Goal: Information Seeking & Learning: Learn about a topic

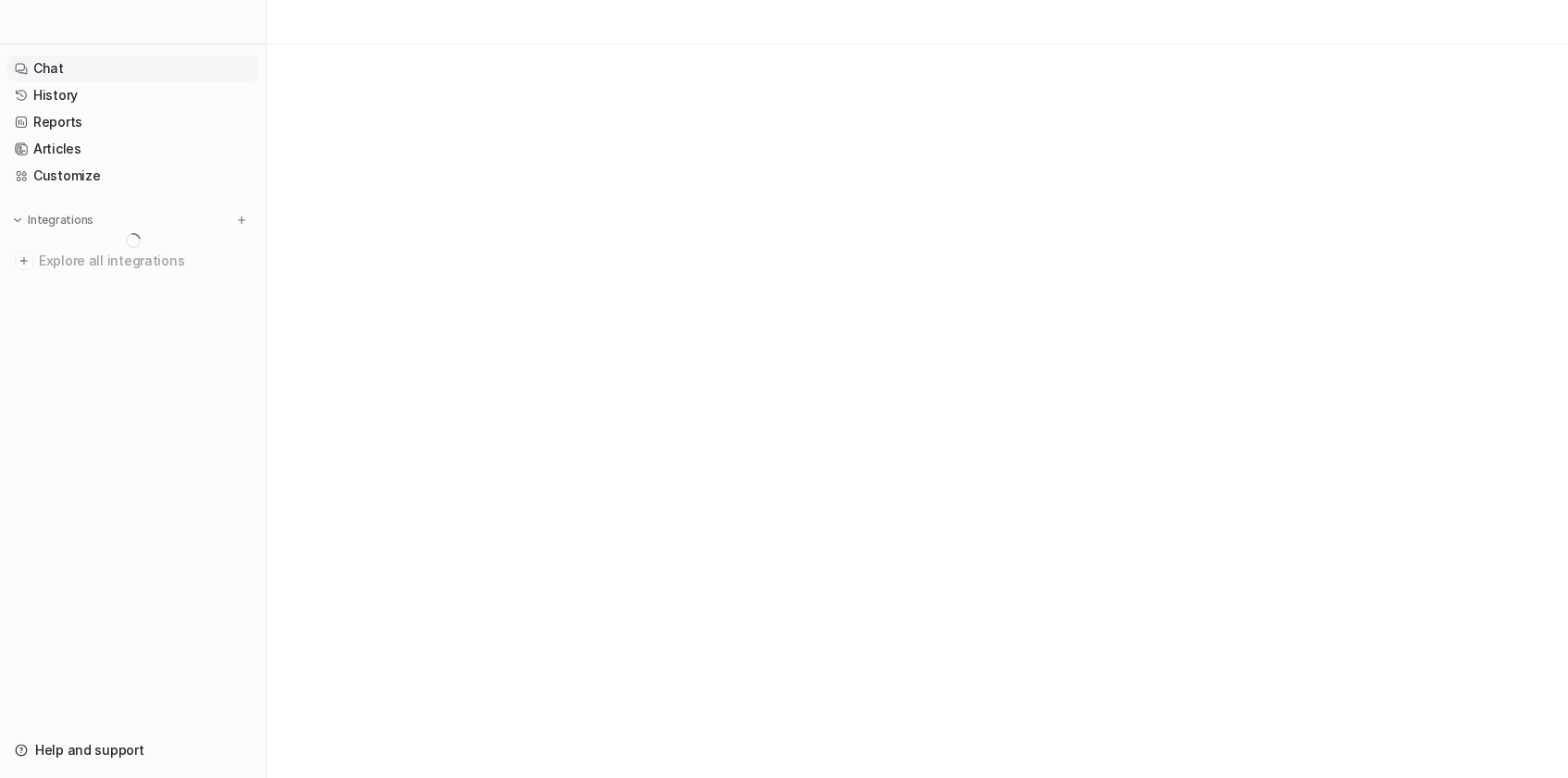
click at [95, 73] on link "Chat" at bounding box center [132, 69] width 251 height 26
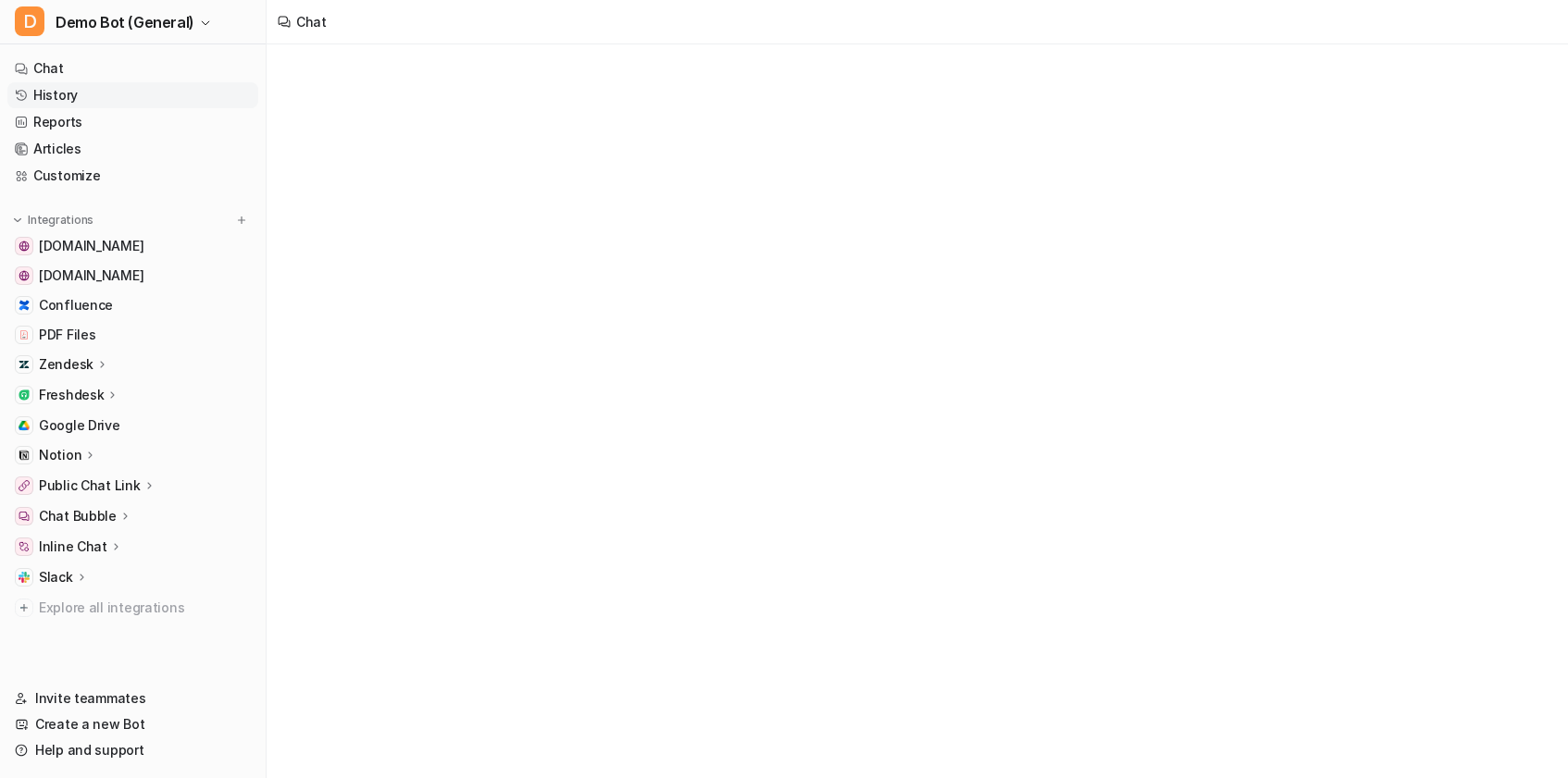
click at [101, 100] on link "History" at bounding box center [132, 95] width 251 height 26
click at [127, 120] on link "Reports" at bounding box center [132, 122] width 251 height 26
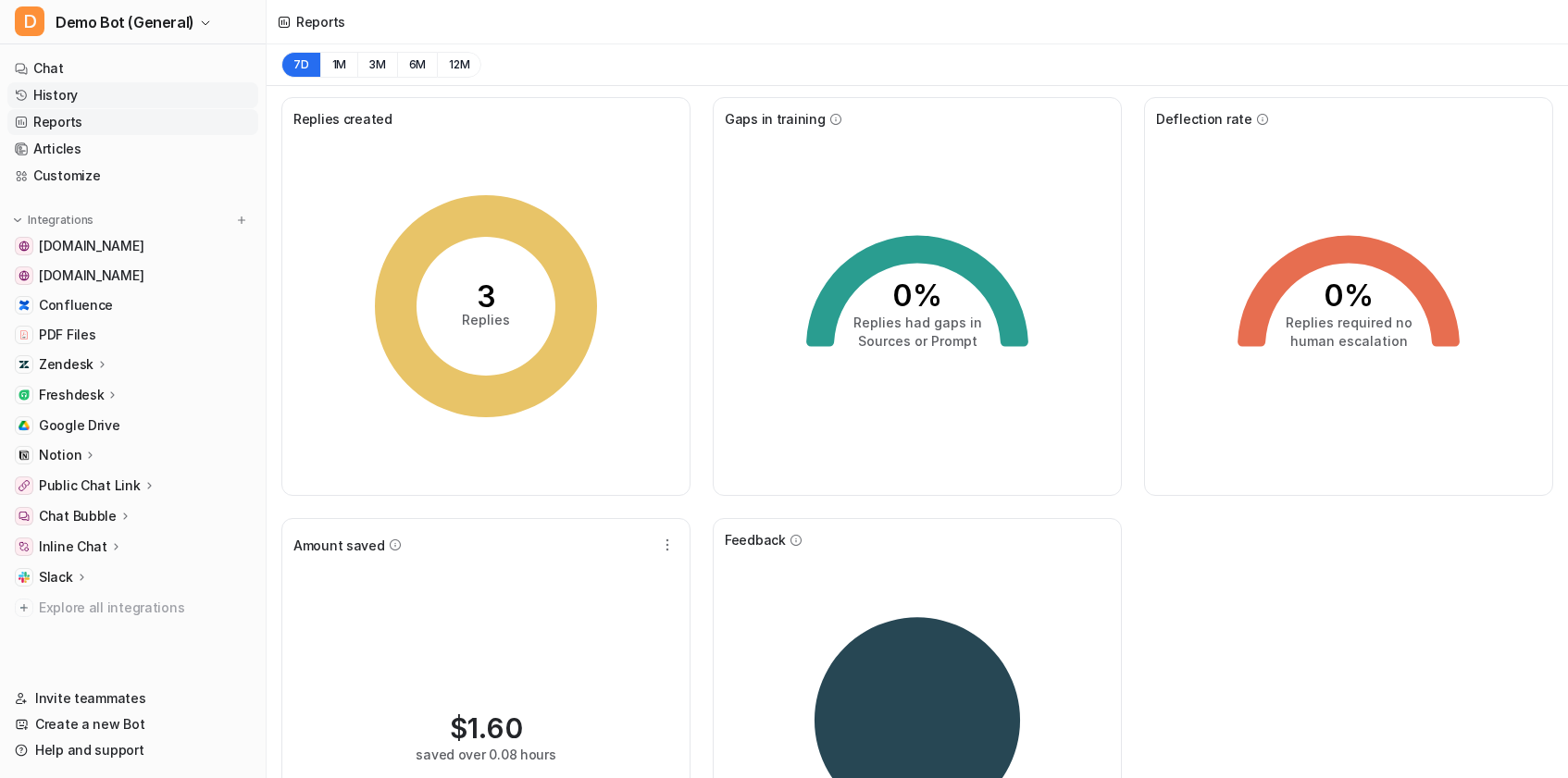
click at [91, 107] on link "History" at bounding box center [132, 95] width 251 height 26
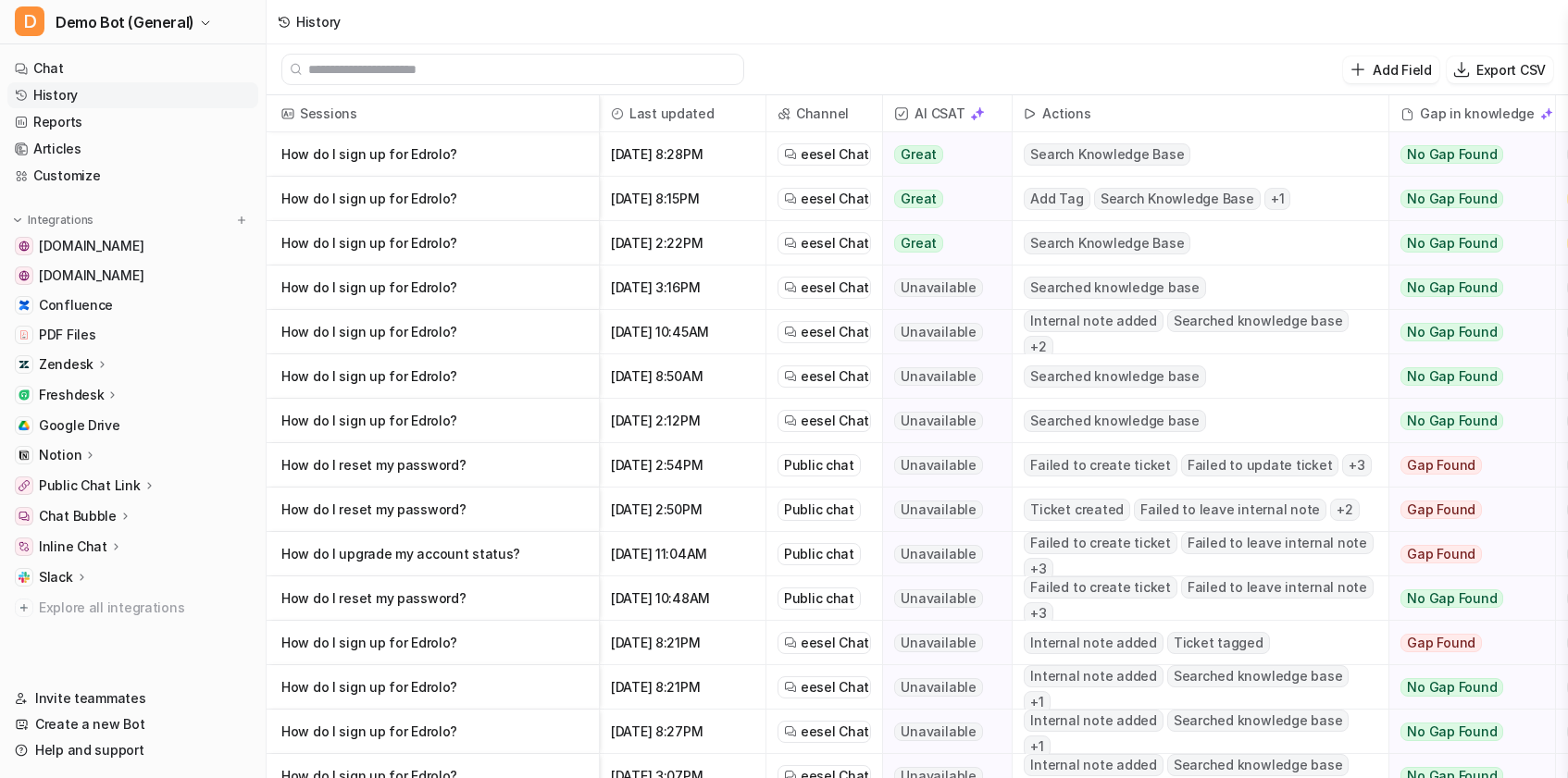
click at [399, 189] on p "How do I sign up for Edrolo?" at bounding box center [432, 199] width 303 height 44
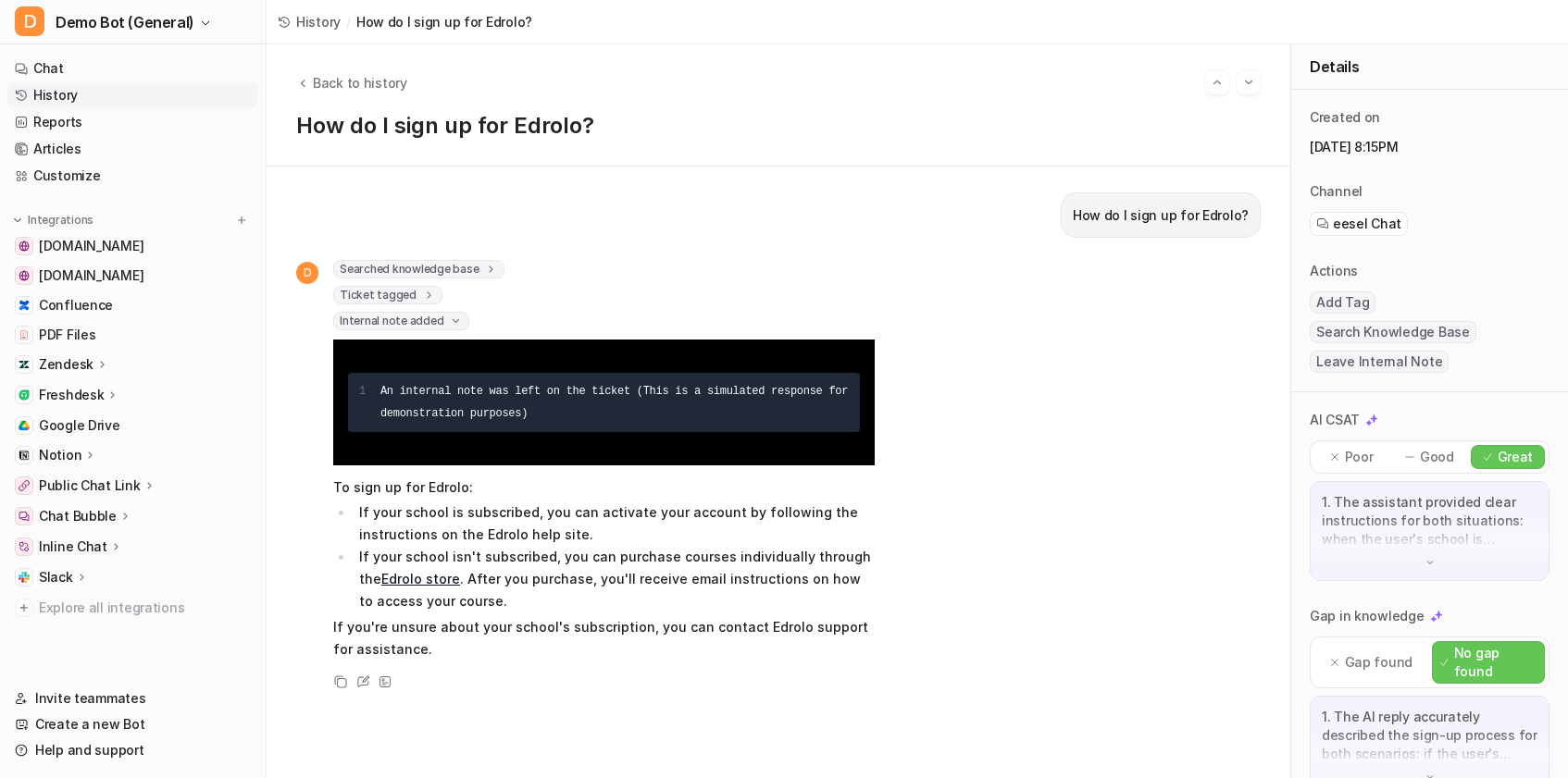
click at [305, 25] on span "History" at bounding box center [319, 21] width 44 height 19
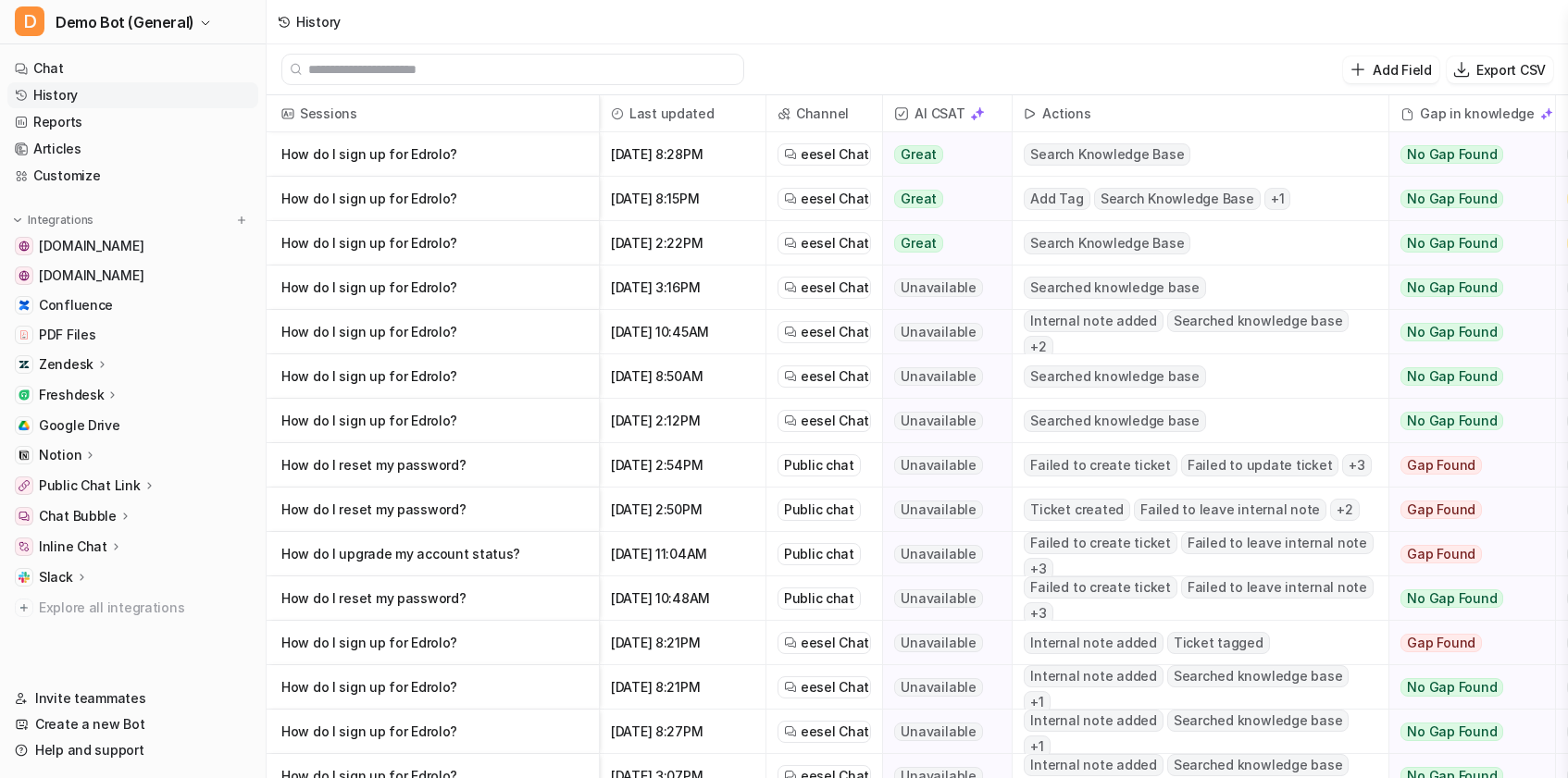
click at [381, 206] on p "How do I sign up for Edrolo?" at bounding box center [432, 199] width 303 height 44
